Goal: Task Accomplishment & Management: Complete application form

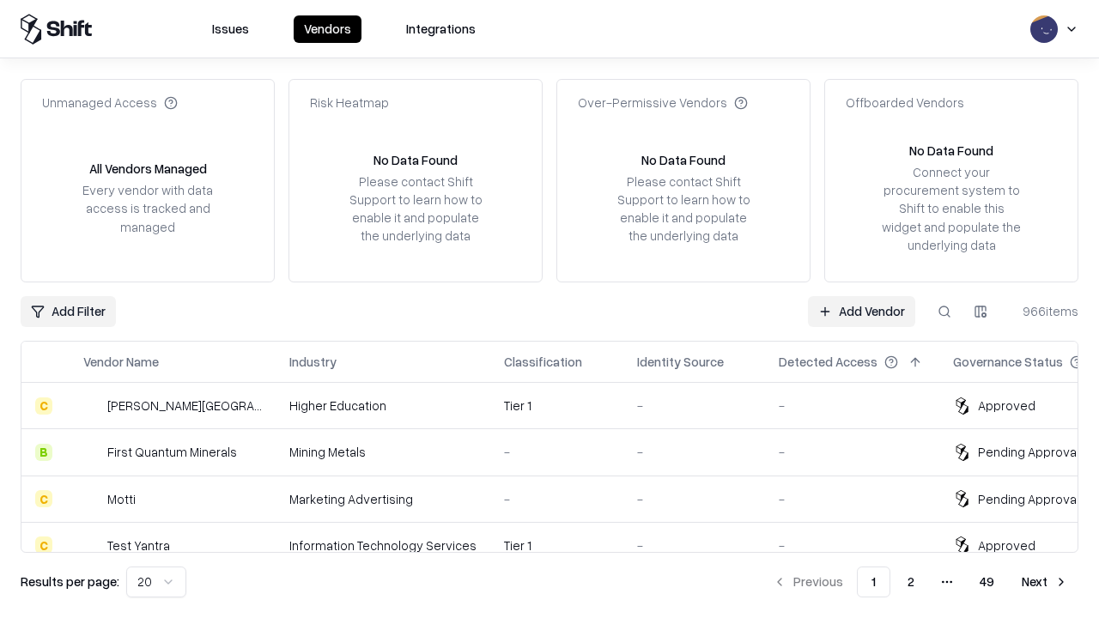
click at [861, 311] on link "Add Vendor" at bounding box center [861, 311] width 107 height 31
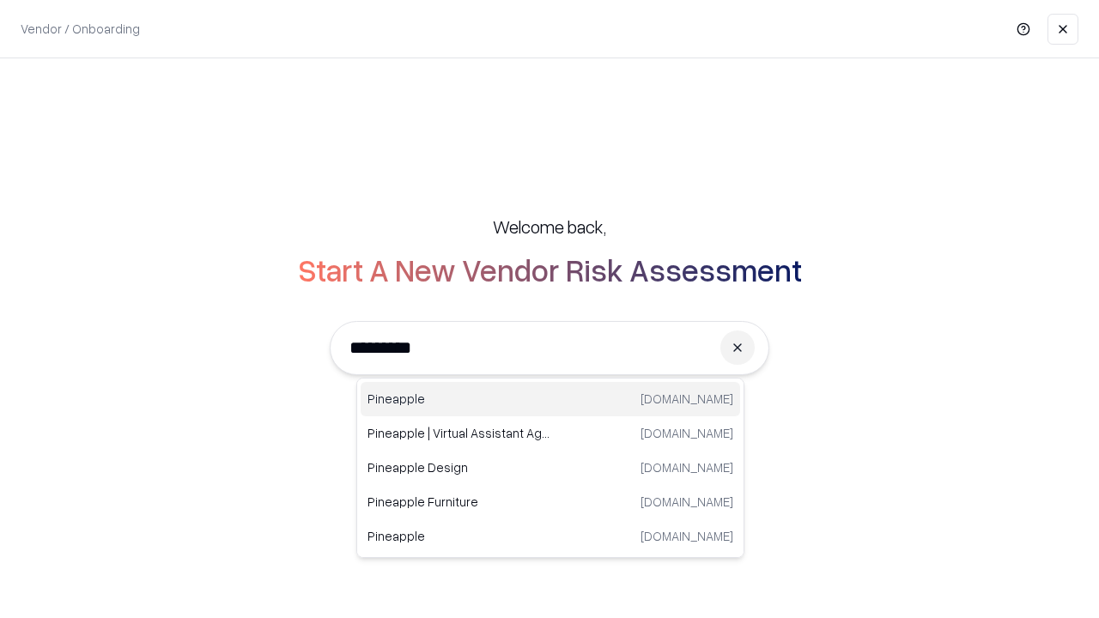
click at [551, 399] on div "Pineapple pineappleenergy.com" at bounding box center [551, 399] width 380 height 34
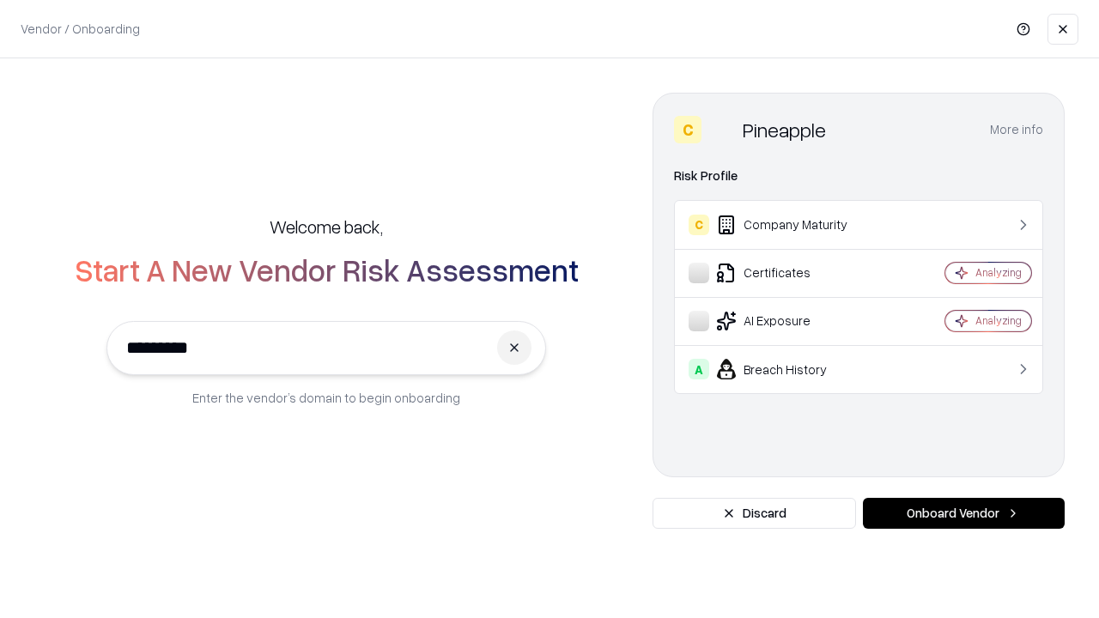
type input "*********"
click at [964, 514] on button "Onboard Vendor" at bounding box center [964, 513] width 202 height 31
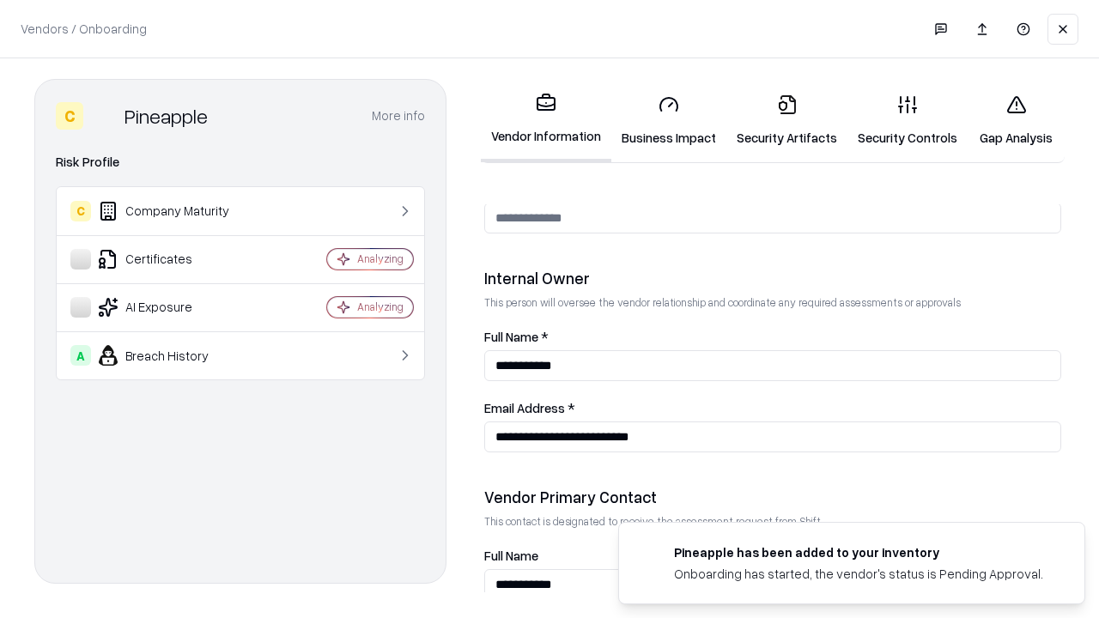
scroll to position [890, 0]
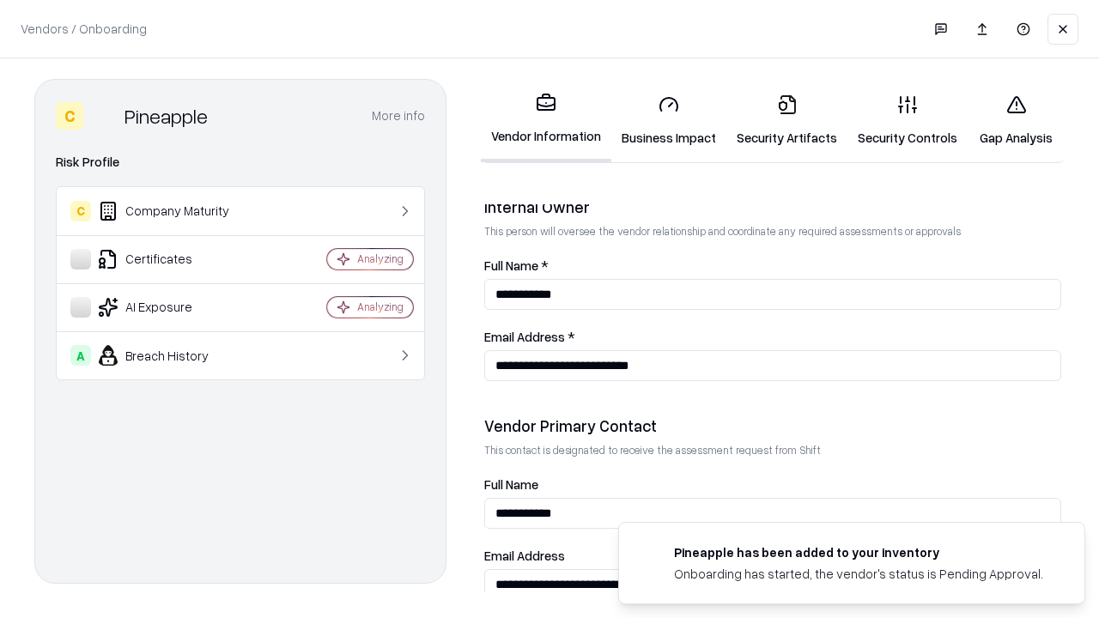
click at [787, 120] on link "Security Artifacts" at bounding box center [787, 121] width 121 height 80
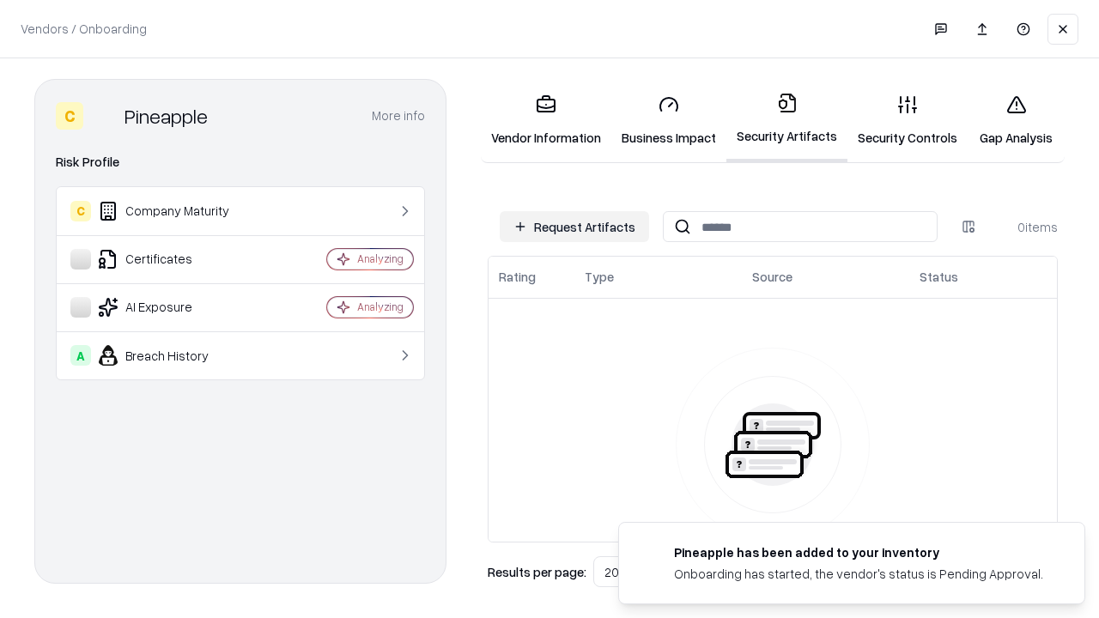
click at [575, 227] on button "Request Artifacts" at bounding box center [574, 226] width 149 height 31
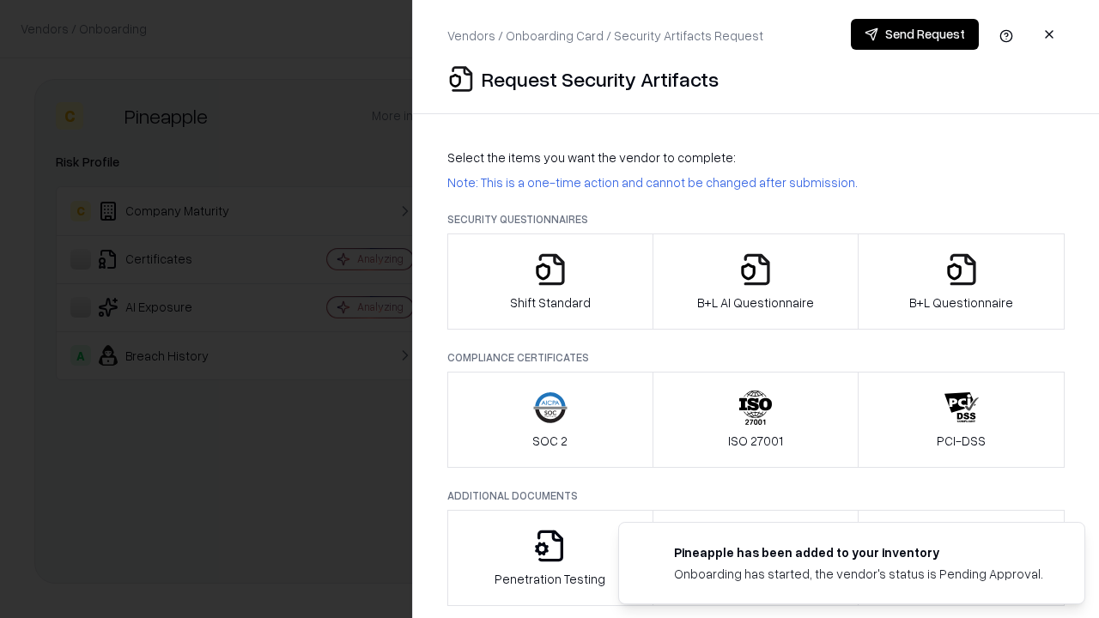
click at [961, 282] on icon "button" at bounding box center [962, 270] width 34 height 34
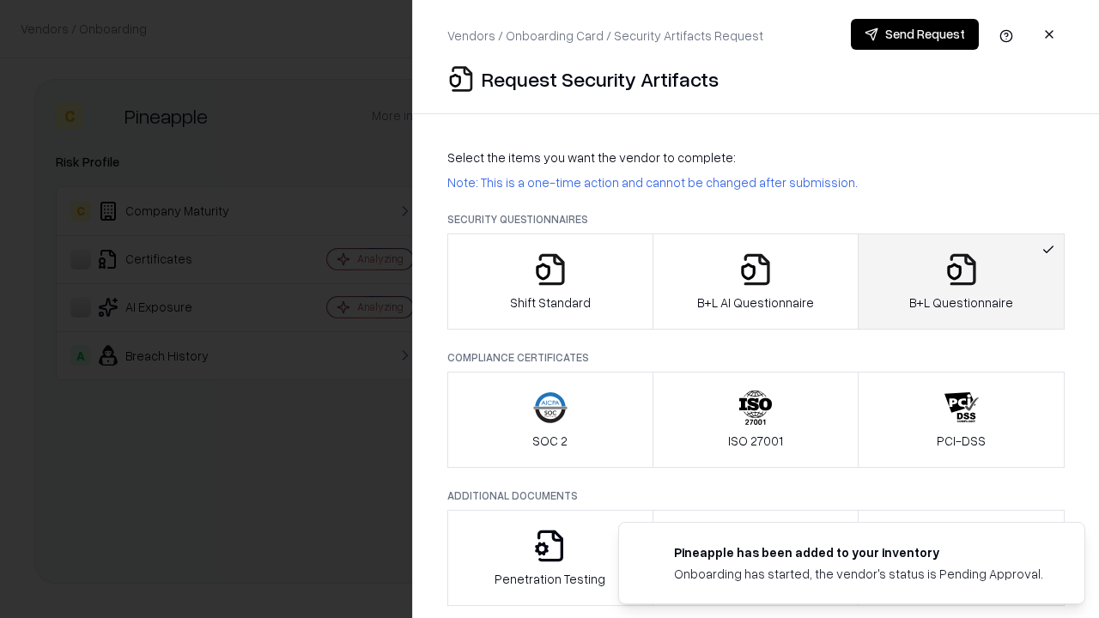
click at [755, 282] on icon "button" at bounding box center [756, 270] width 34 height 34
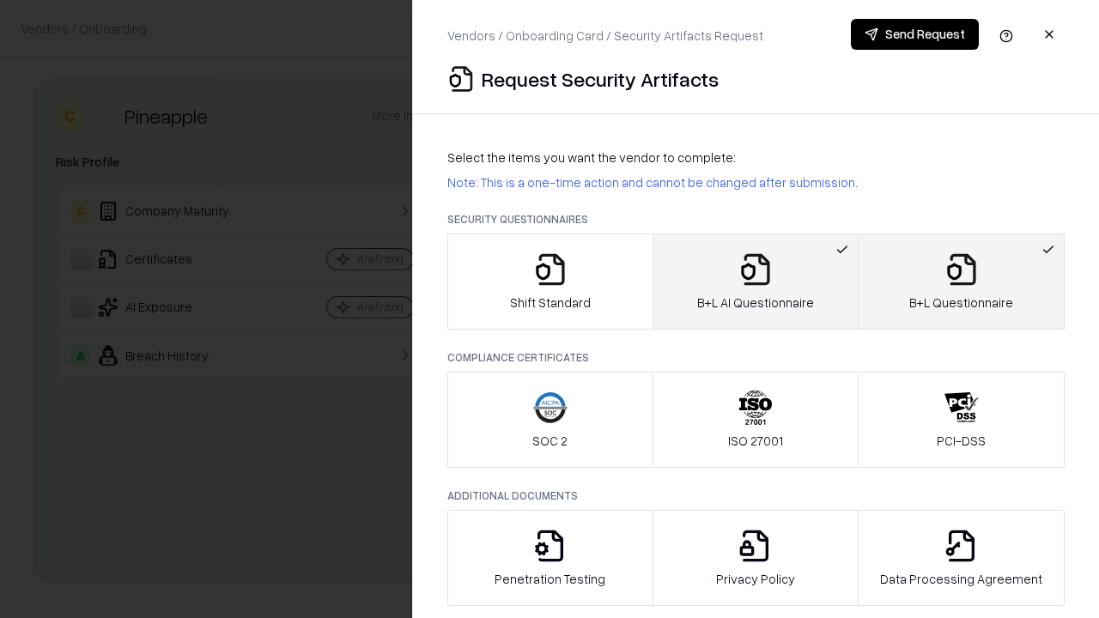
click at [915, 34] on button "Send Request" at bounding box center [915, 34] width 128 height 31
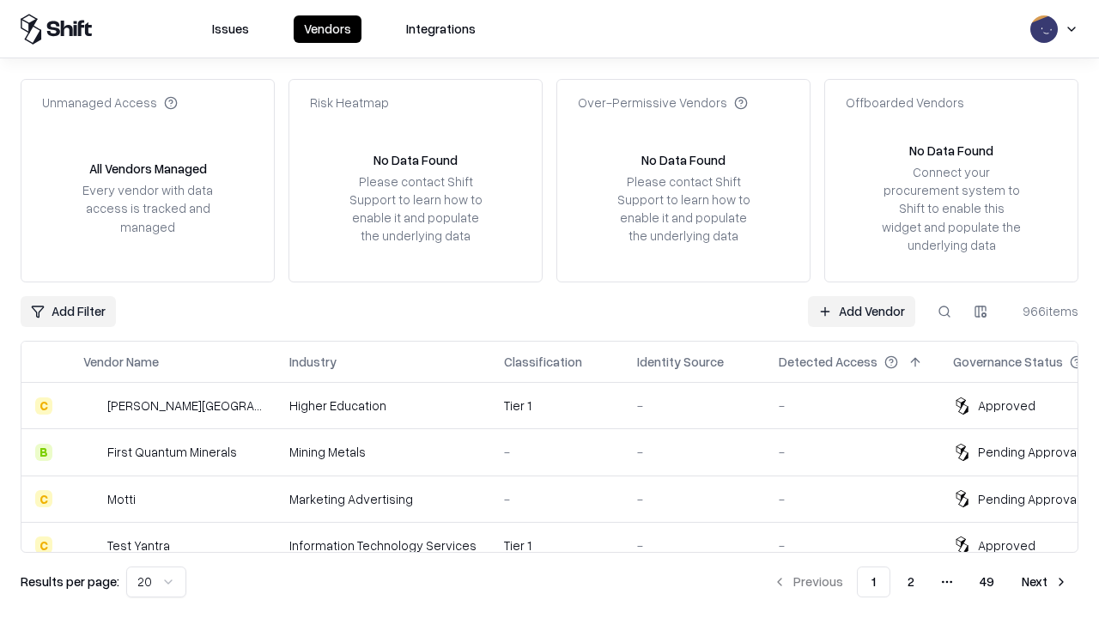
click at [945, 311] on button at bounding box center [944, 311] width 31 height 31
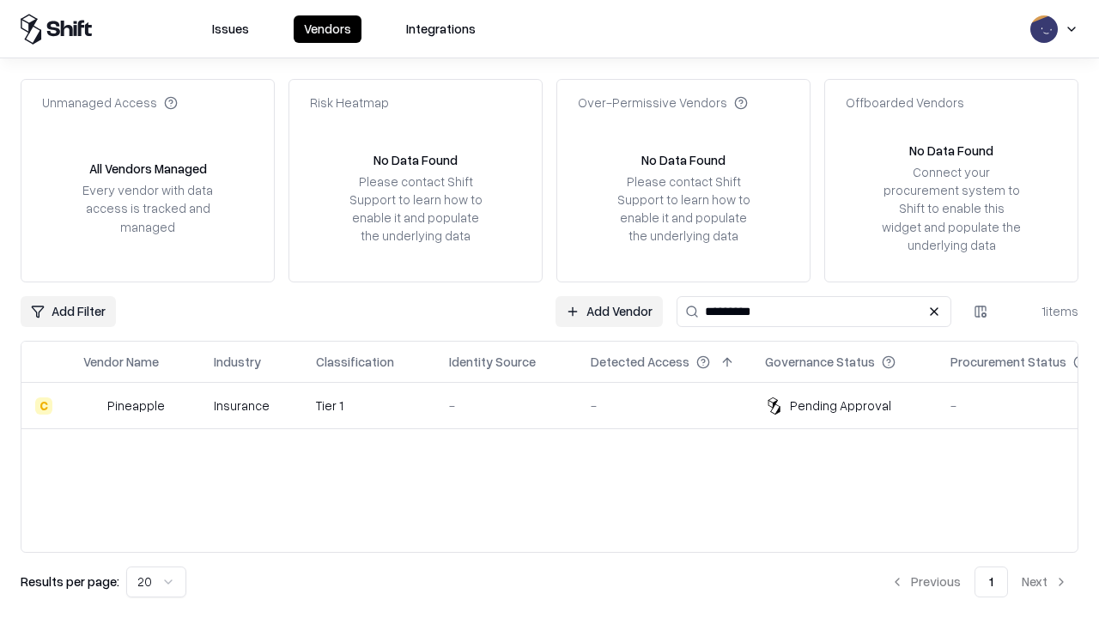
type input "*********"
click at [560, 405] on div "-" at bounding box center [506, 406] width 114 height 18
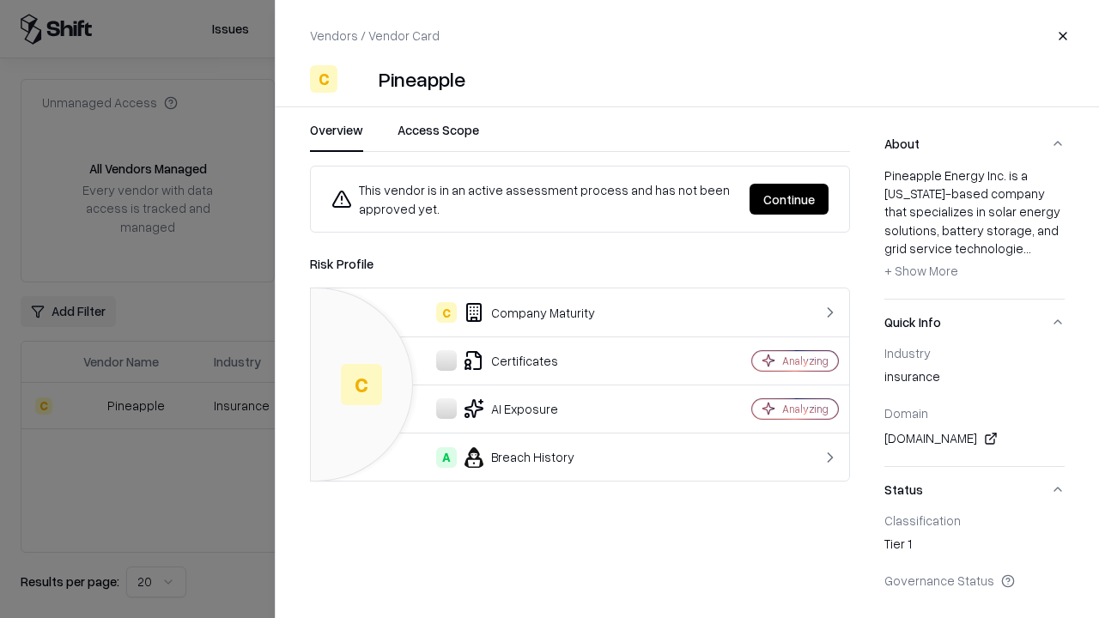
click at [789, 199] on button "Continue" at bounding box center [789, 199] width 79 height 31
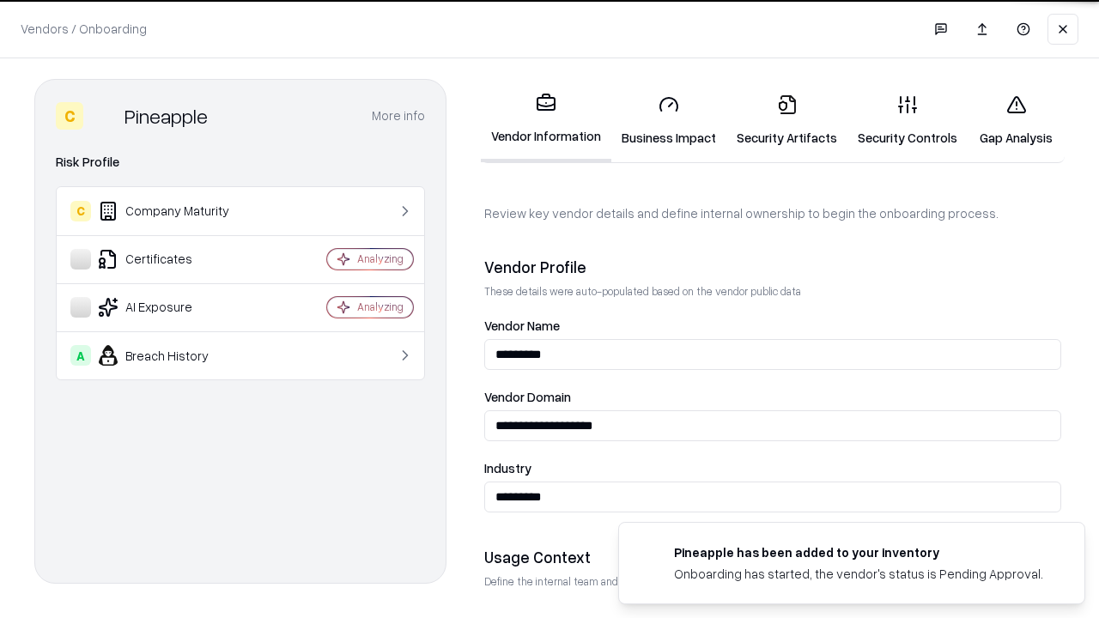
click at [787, 120] on link "Security Artifacts" at bounding box center [787, 121] width 121 height 80
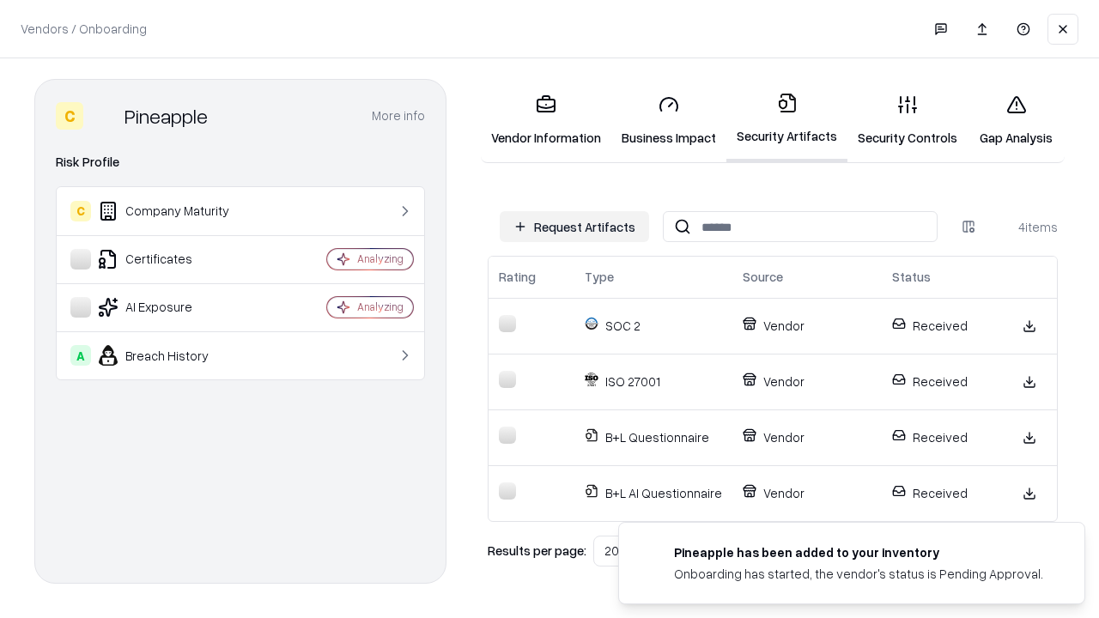
click at [1016, 120] on link "Gap Analysis" at bounding box center [1016, 121] width 97 height 80
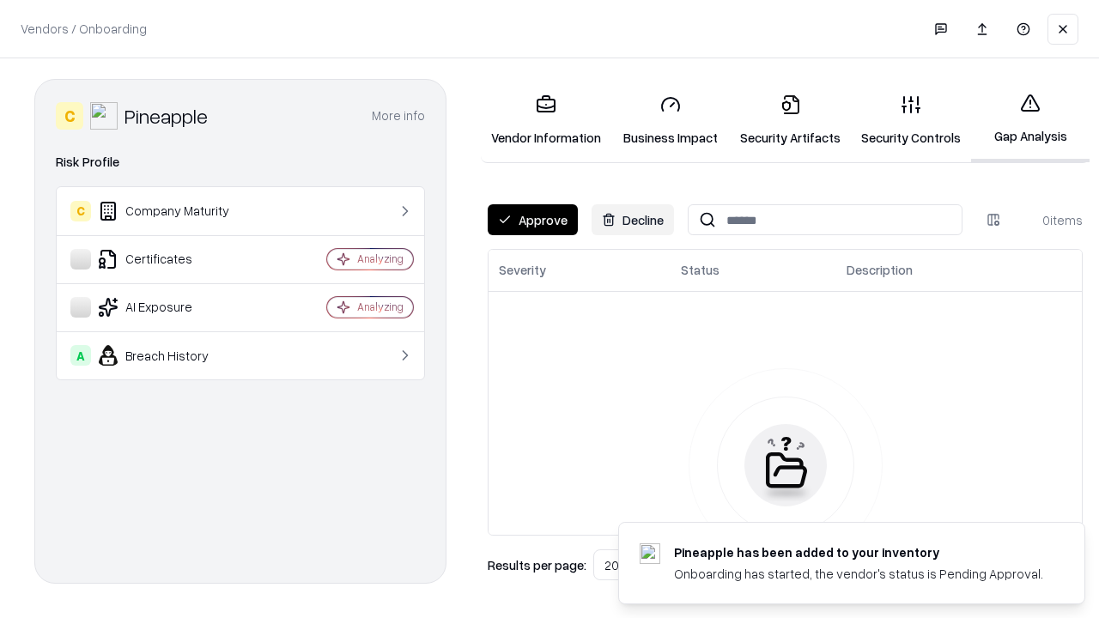
click at [533, 220] on button "Approve" at bounding box center [533, 219] width 90 height 31
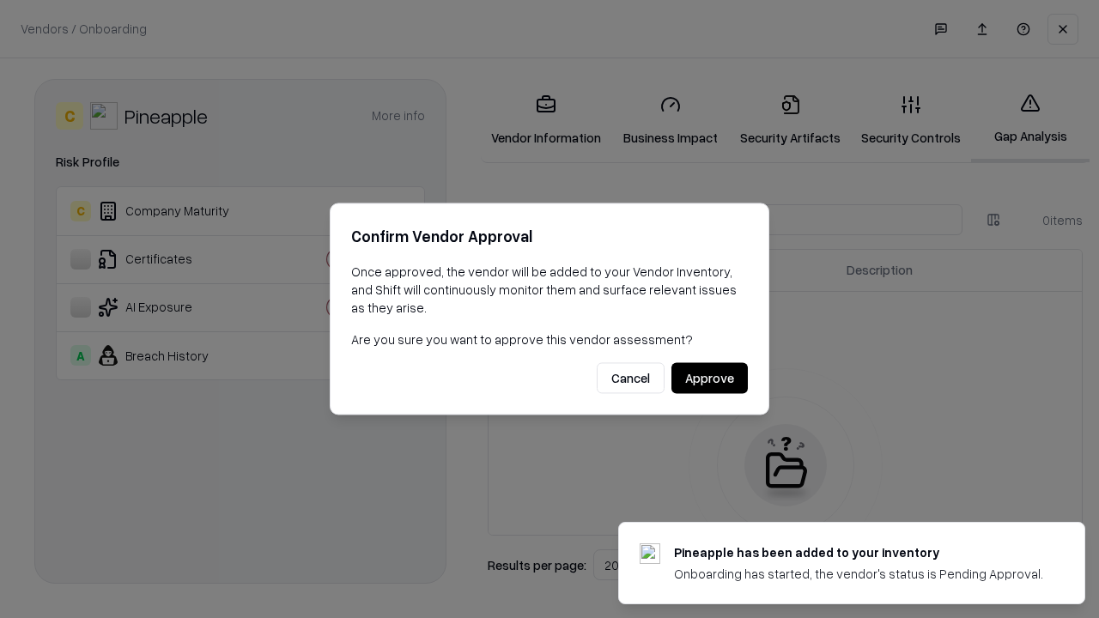
click at [709, 378] on button "Approve" at bounding box center [710, 378] width 76 height 31
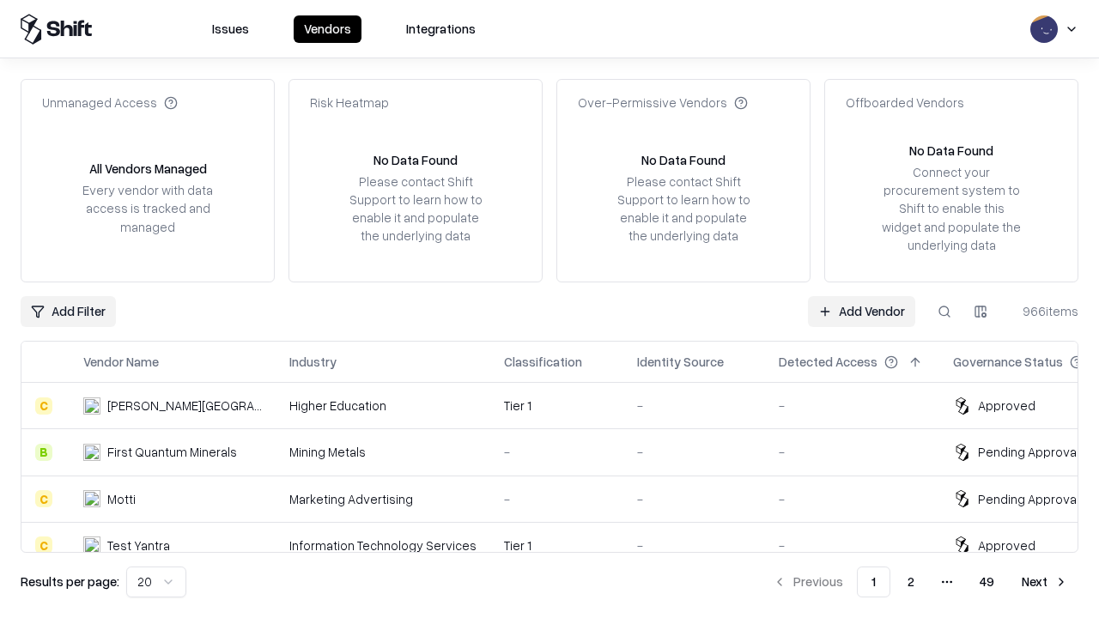
type input "*********"
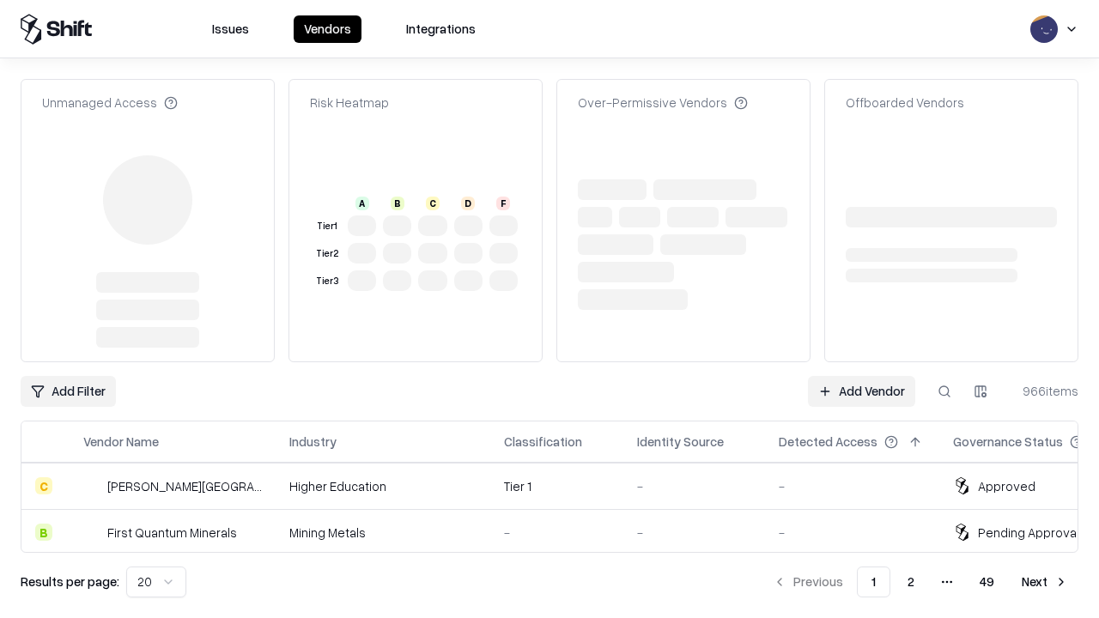
click at [861, 376] on link "Add Vendor" at bounding box center [861, 391] width 107 height 31
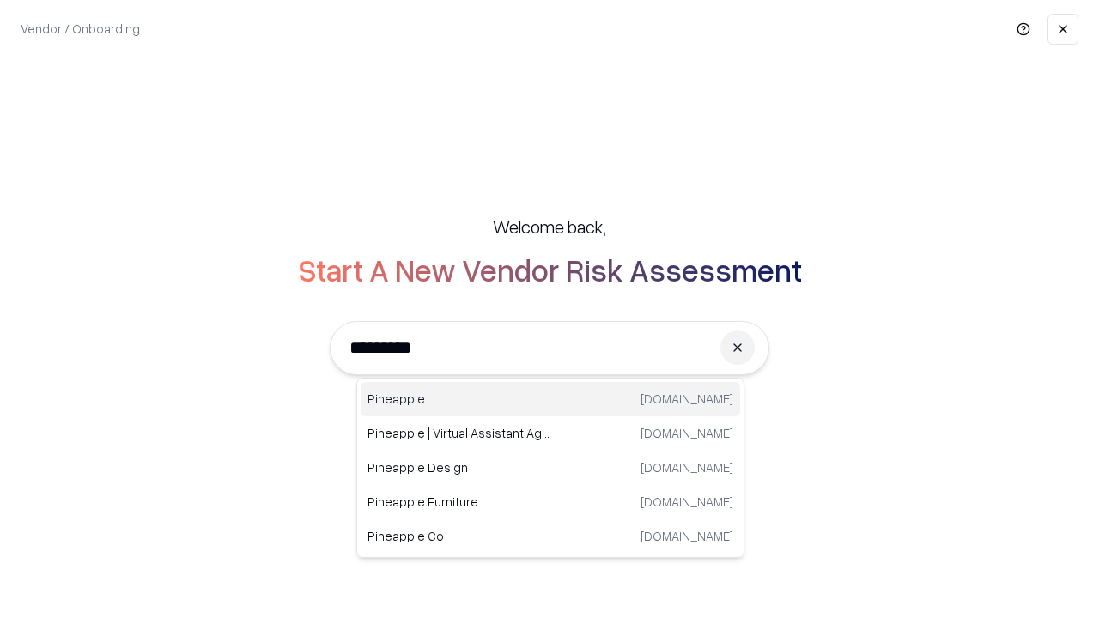
click at [551, 399] on div "Pineapple [DOMAIN_NAME]" at bounding box center [551, 399] width 380 height 34
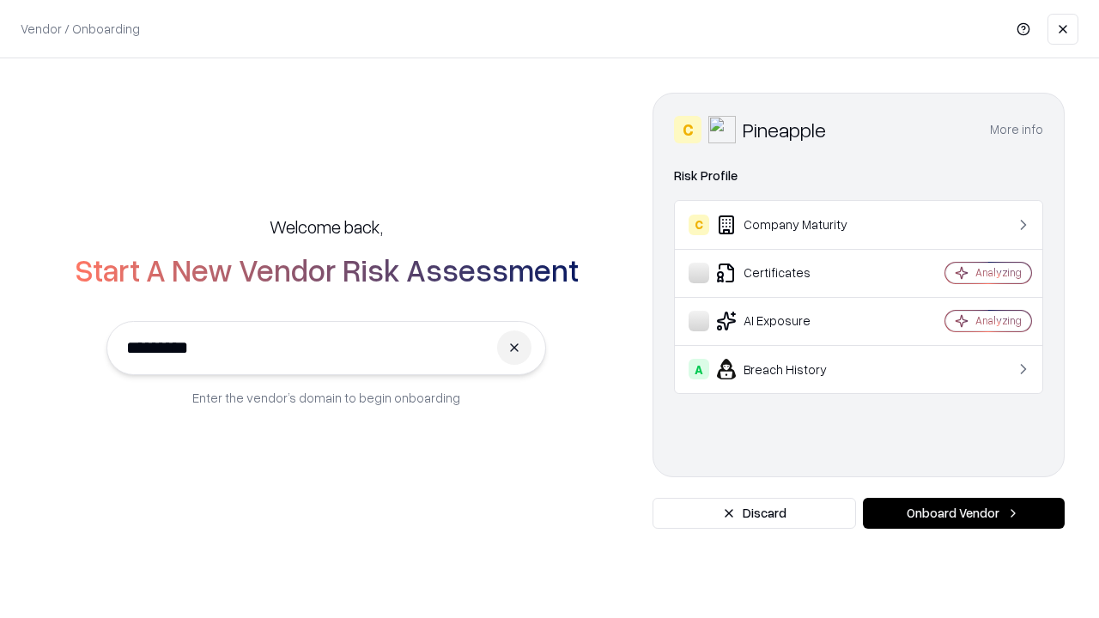
type input "*********"
click at [964, 514] on button "Onboard Vendor" at bounding box center [964, 513] width 202 height 31
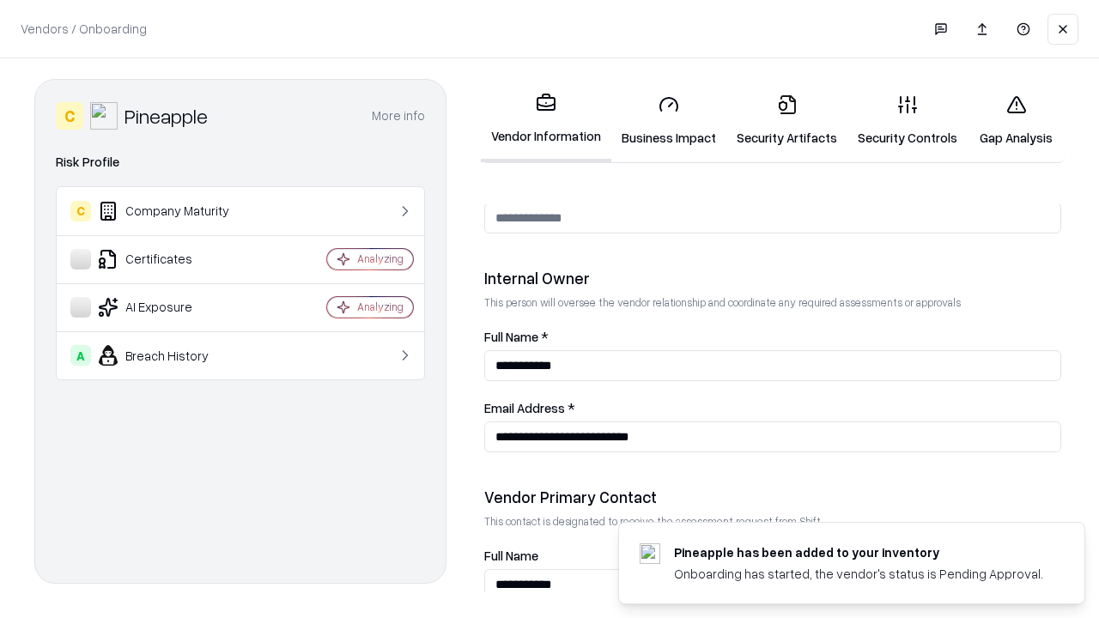
scroll to position [890, 0]
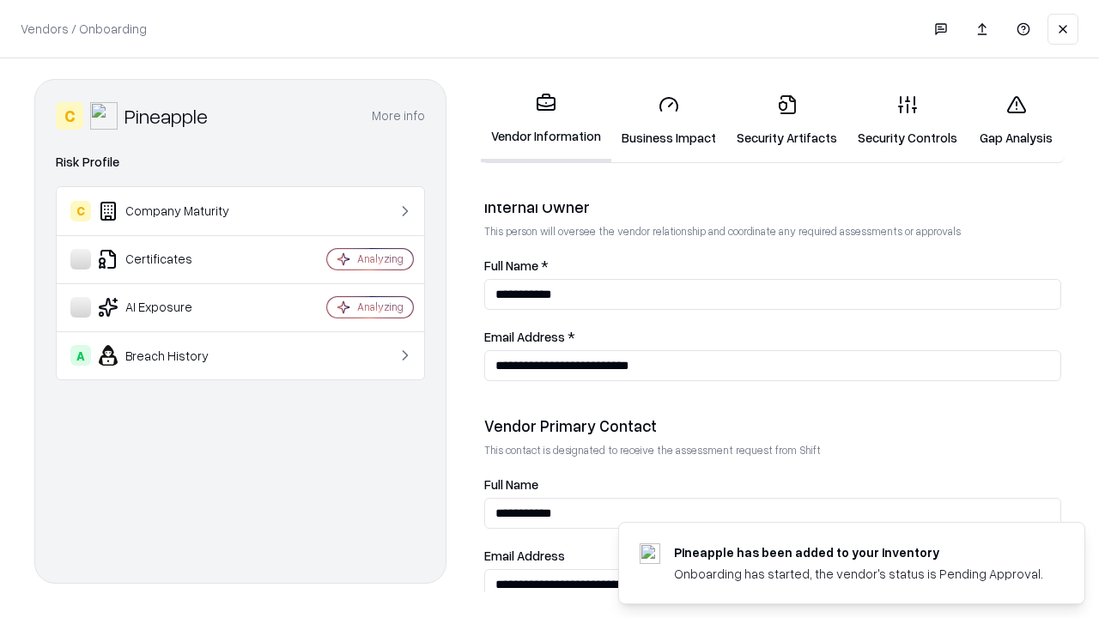
click at [1016, 120] on link "Gap Analysis" at bounding box center [1016, 121] width 97 height 80
